Goal: Task Accomplishment & Management: Complete application form

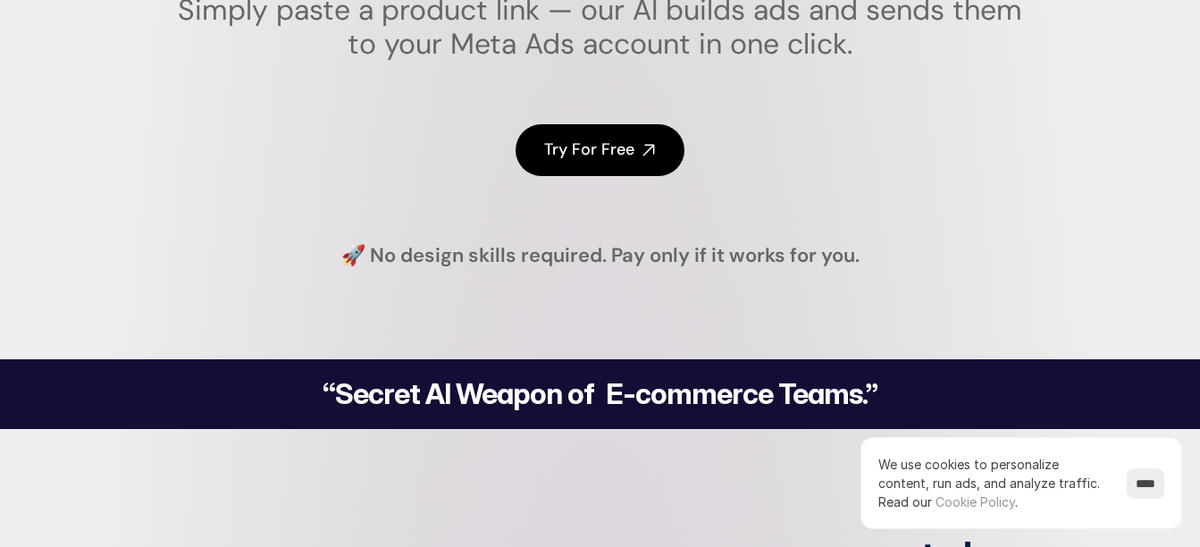
scroll to position [406, 0]
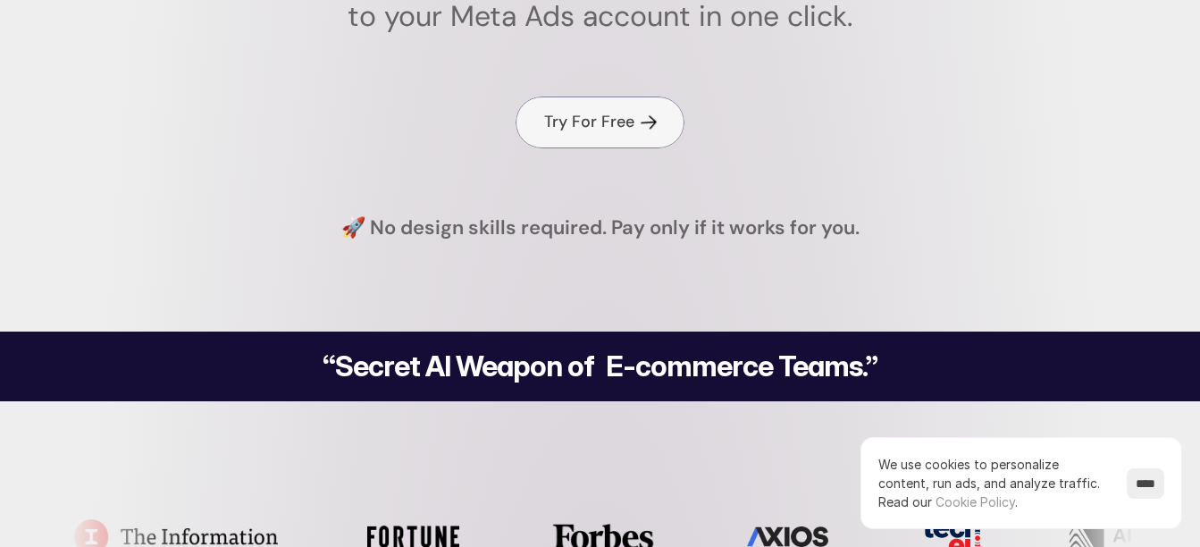
click at [599, 116] on h4 "Try For Free" at bounding box center [589, 122] width 90 height 22
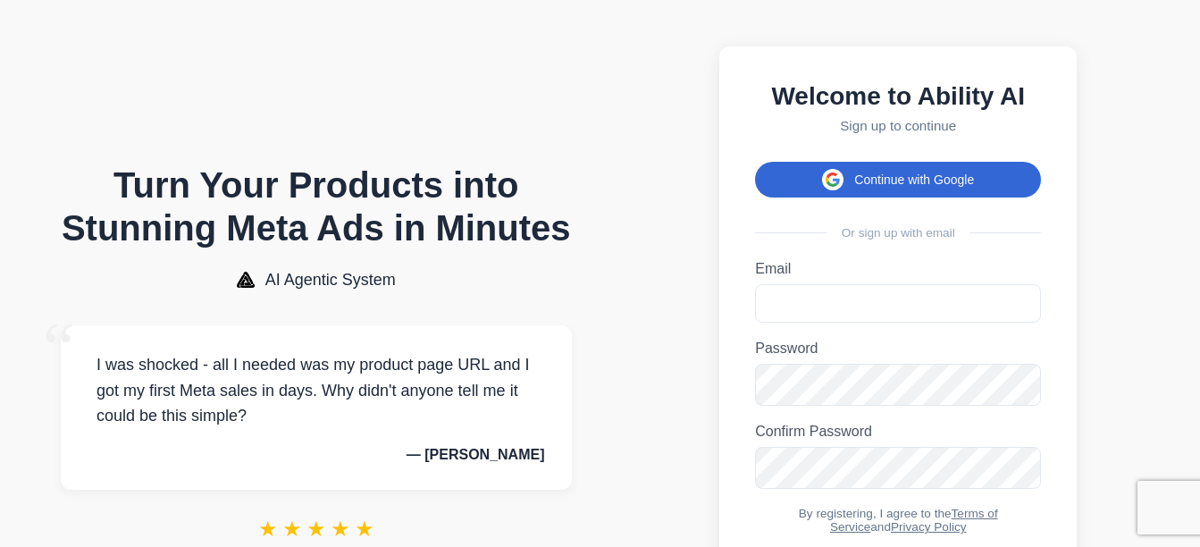
click at [912, 193] on button "Continue with Google" at bounding box center [898, 180] width 286 height 36
